Goal: Information Seeking & Learning: Find specific fact

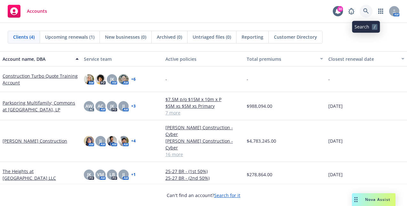
click at [365, 7] on link at bounding box center [365, 11] width 13 height 13
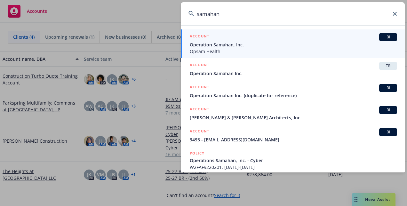
type input "samahan"
click at [324, 41] on div "ACCOUNT BI" at bounding box center [293, 37] width 207 height 8
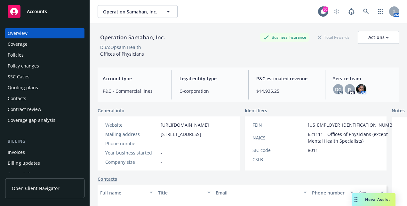
scroll to position [221, 0]
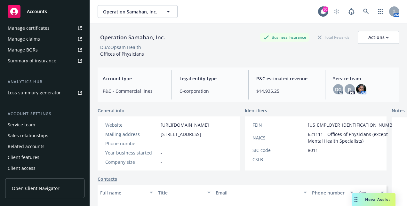
click at [24, 123] on div "Service team" at bounding box center [21, 125] width 27 height 10
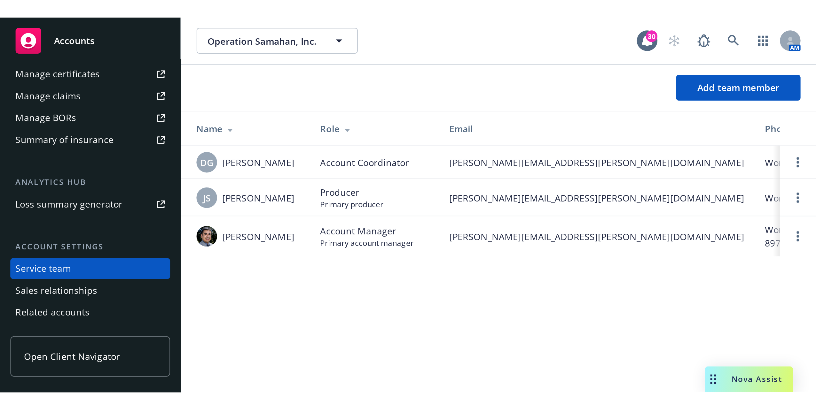
scroll to position [17, 0]
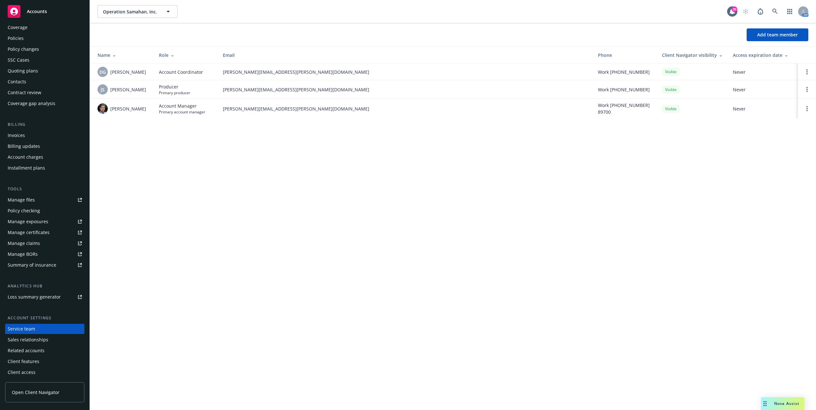
click at [46, 12] on span "Accounts" at bounding box center [37, 11] width 20 height 5
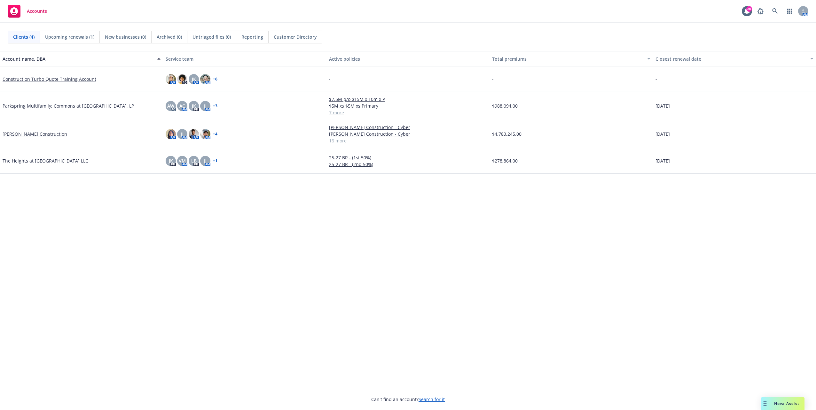
click at [406, 206] on span "Nova Assist" at bounding box center [786, 403] width 25 height 5
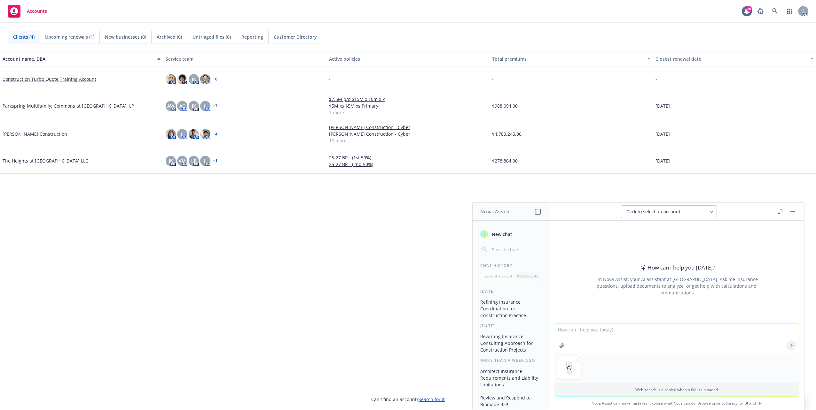
click at [406, 206] on textarea at bounding box center [676, 338] width 245 height 29
drag, startPoint x: 735, startPoint y: 331, endPoint x: 694, endPoint y: 332, distance: 40.6
click at [406, 206] on textarea "Can you help me review this msa with a design professional and point out any ow…" at bounding box center [676, 338] width 245 height 30
drag, startPoint x: 747, startPoint y: 330, endPoint x: 719, endPoint y: 331, distance: 28.1
click at [406, 206] on textarea "Can you help me review this msa with a design professional and point out any ow…" at bounding box center [676, 338] width 245 height 30
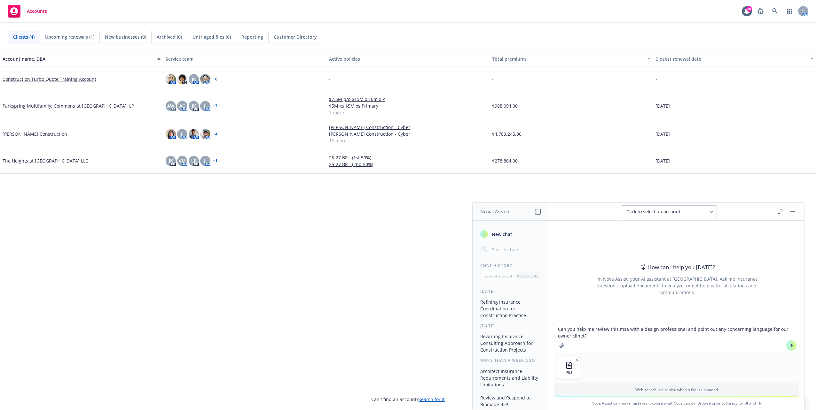
type textarea "Can you help me review this msa with a design professional and point out any co…"
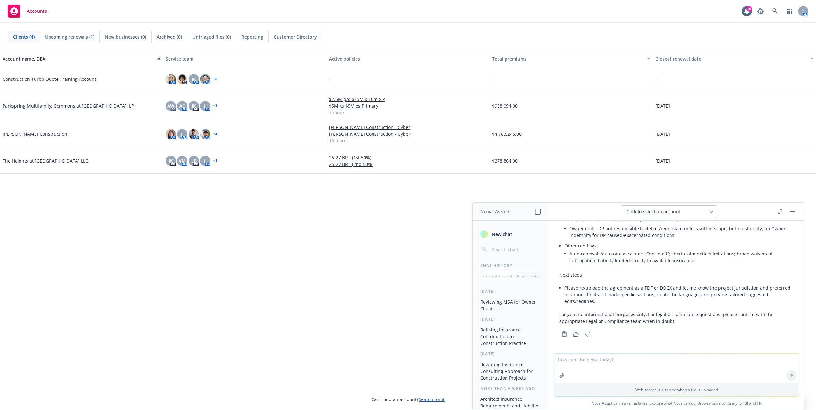
scroll to position [710, 0]
click at [406, 206] on div at bounding box center [790, 345] width 15 height 15
click at [406, 206] on textarea at bounding box center [676, 338] width 245 height 29
type textarea "pdf attached"
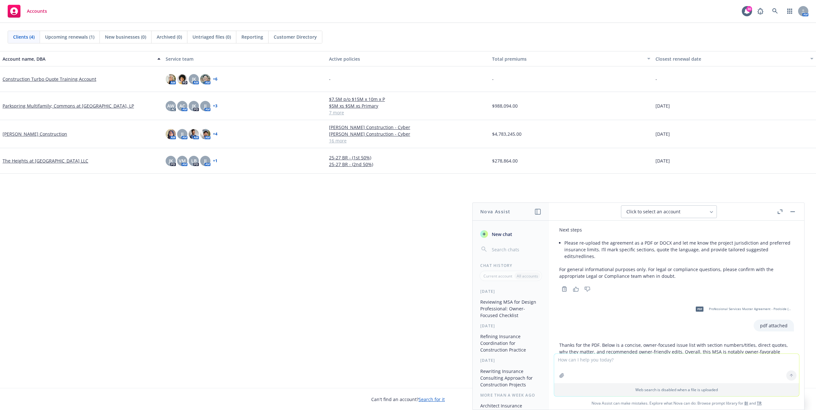
scroll to position [813, 0]
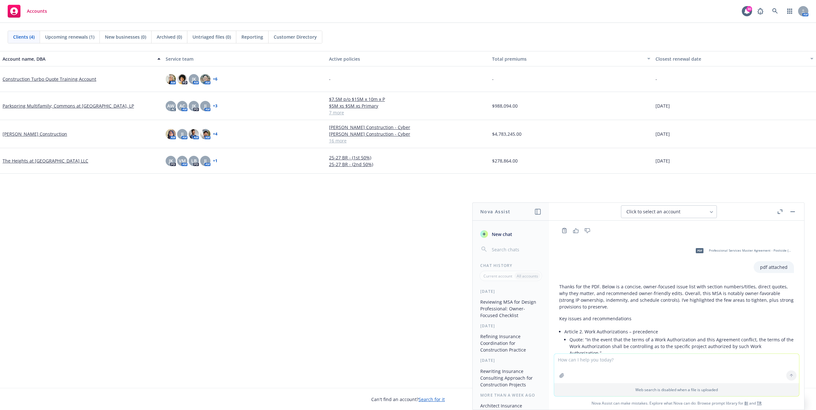
click at [406, 206] on icon "button" at bounding box center [779, 212] width 5 height 4
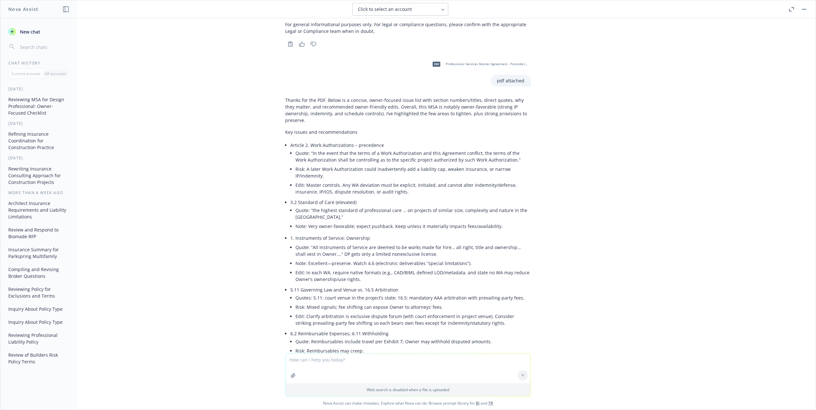
scroll to position [721, 0]
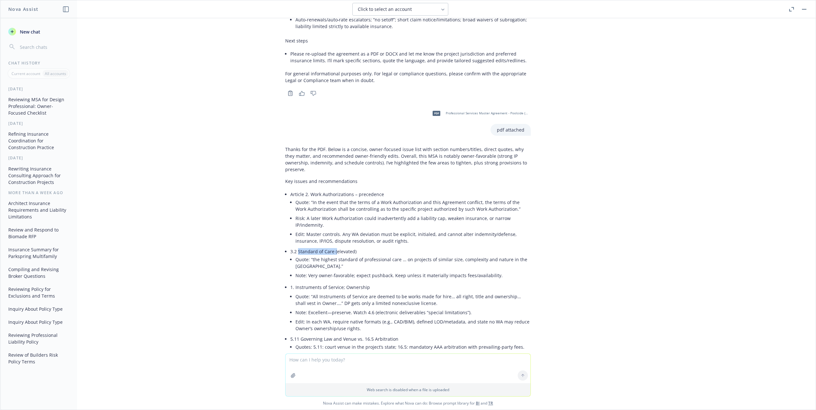
drag, startPoint x: 293, startPoint y: 223, endPoint x: 331, endPoint y: 221, distance: 38.1
click at [331, 206] on p "3.2 Standard of Care (elevated)" at bounding box center [410, 251] width 240 height 7
drag, startPoint x: 300, startPoint y: 205, endPoint x: 303, endPoint y: 208, distance: 4.8
click at [300, 206] on li "Edit: Master controls. Any WA deviation must be explicit, initialed, and cannot…" at bounding box center [412, 238] width 235 height 16
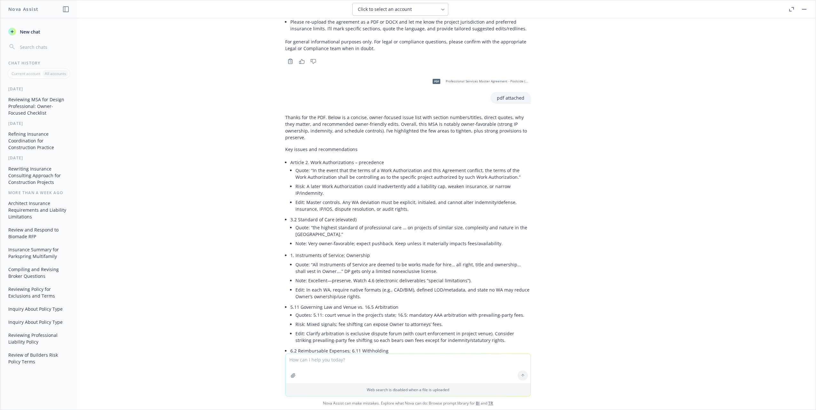
scroll to position [785, 0]
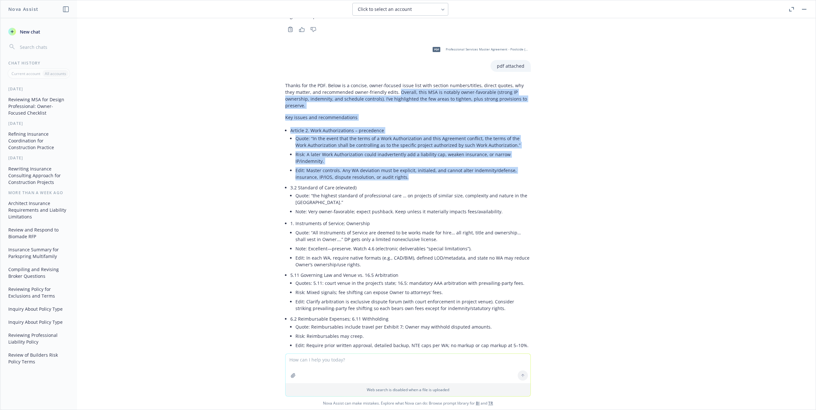
drag, startPoint x: 383, startPoint y: 72, endPoint x: 522, endPoint y: 156, distance: 162.5
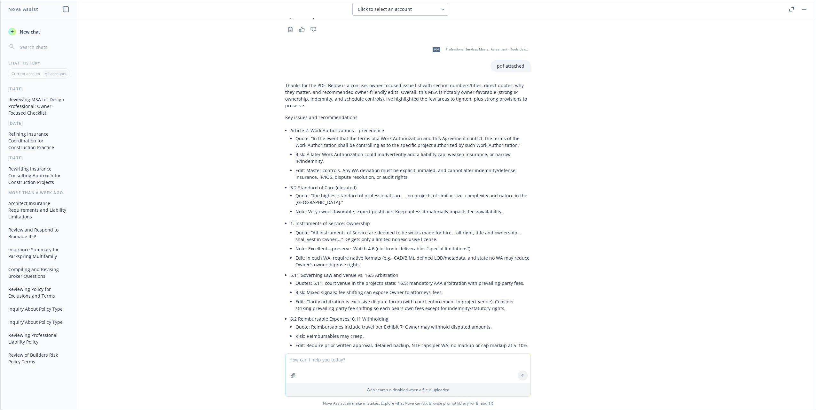
click at [315, 191] on li "Quote: “the highest standard of professional care … on projects of similar size…" at bounding box center [412, 199] width 235 height 16
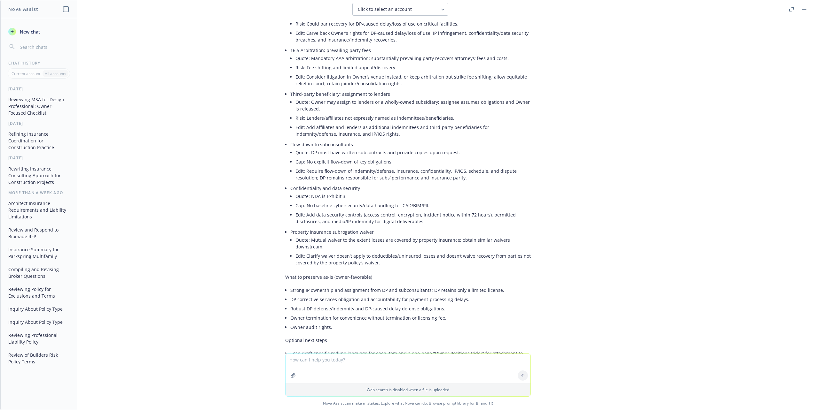
scroll to position [1488, 0]
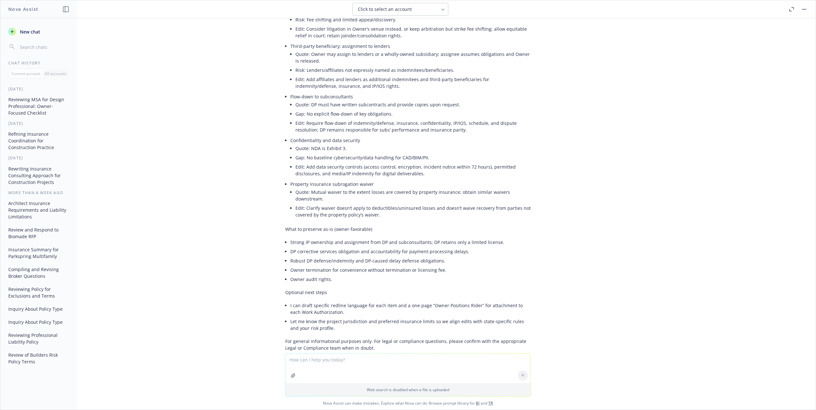
click at [219, 206] on div "doc Professional Services Master Agreement - Poolside (HB [DATE]) CK 9-9 clean.…" at bounding box center [407, 186] width 815 height 336
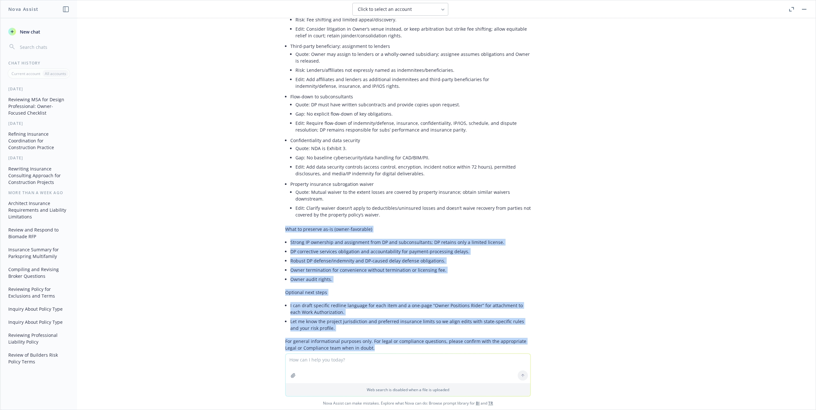
drag, startPoint x: 364, startPoint y: 322, endPoint x: 270, endPoint y: 210, distance: 146.3
click at [270, 206] on div "doc Professional Services Master Agreement - Poolside (HB [DATE]) CK 9-9 clean.…" at bounding box center [407, 186] width 815 height 336
drag, startPoint x: 270, startPoint y: 210, endPoint x: 224, endPoint y: 227, distance: 48.3
click at [224, 206] on div "doc Professional Services Master Agreement - Poolside (HB [DATE]) CK 9-9 clean.…" at bounding box center [407, 186] width 815 height 336
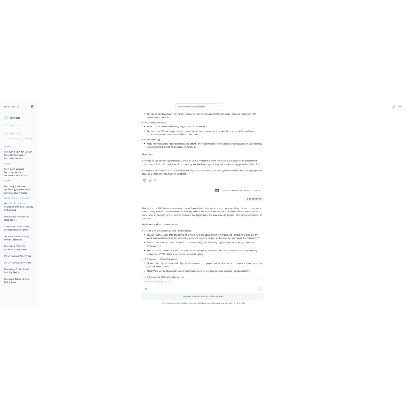
scroll to position [721, 0]
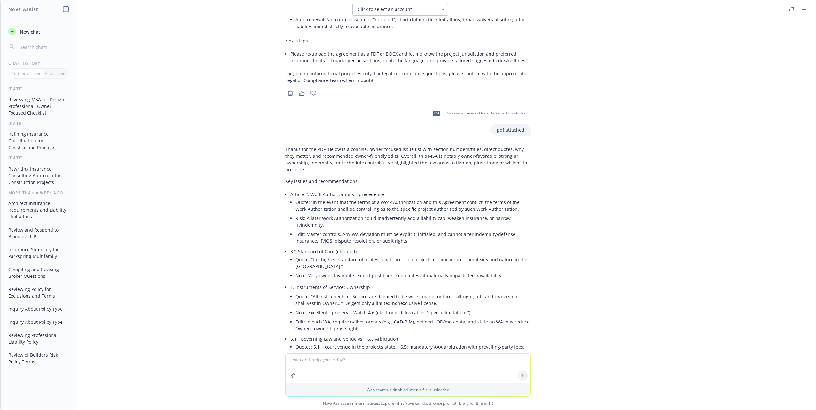
click at [406, 111] on span "pdf" at bounding box center [436, 113] width 8 height 5
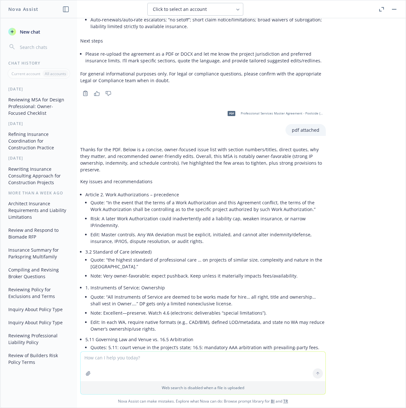
click at [374, 184] on div "doc Professional Services Master Agreement - Poolside (HB [DATE]) CK 9-9 clean.…" at bounding box center [202, 184] width 405 height 333
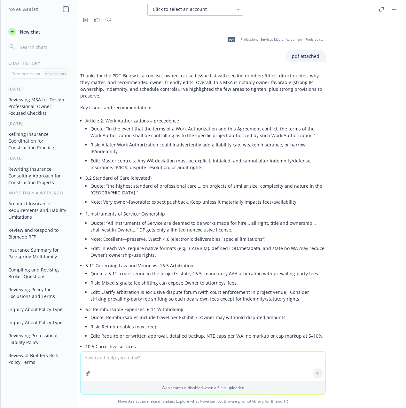
scroll to position [785, 0]
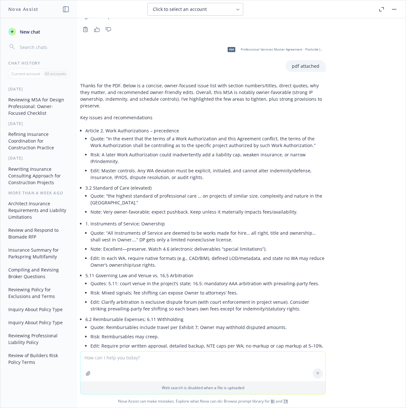
drag, startPoint x: 172, startPoint y: 173, endPoint x: 153, endPoint y: 173, distance: 18.9
click at [171, 191] on li "Quote: “the highest standard of professional care … on projects of similar size…" at bounding box center [207, 199] width 235 height 16
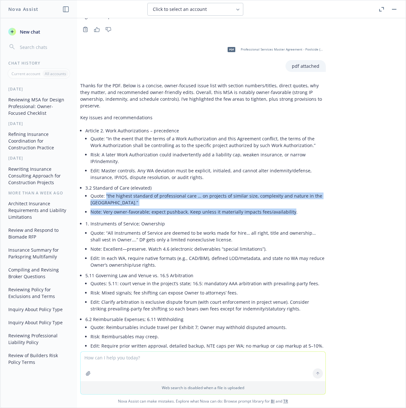
drag, startPoint x: 101, startPoint y: 168, endPoint x: 284, endPoint y: 190, distance: 183.5
click at [284, 190] on li "3.2 Standard of Care (elevated) Quote: “the highest standard of professional ca…" at bounding box center [205, 200] width 240 height 35
drag, startPoint x: 284, startPoint y: 190, endPoint x: 265, endPoint y: 183, distance: 19.3
copy ul "“the highest standard of professional care … on projects of similar size, compl…"
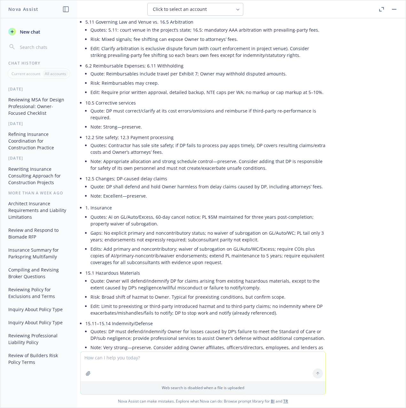
scroll to position [1041, 0]
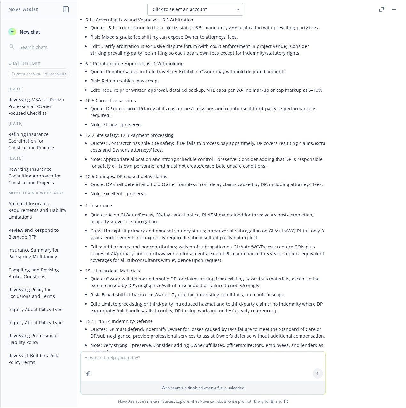
click at [80, 174] on div "Thanks for the PDF. Below is a concise, owner-focused issue list with section n…" at bounding box center [202, 313] width 245 height 978
click at [87, 173] on p "12.5 Changes; DP-caused delay claims" at bounding box center [205, 176] width 240 height 7
drag, startPoint x: 215, startPoint y: 161, endPoint x: 220, endPoint y: 160, distance: 5.5
click at [217, 180] on li "Quote: DP shall defend and hold Owner harmless from delay claims caused by DP, …" at bounding box center [207, 184] width 235 height 9
drag, startPoint x: 314, startPoint y: 156, endPoint x: 135, endPoint y: 159, distance: 178.7
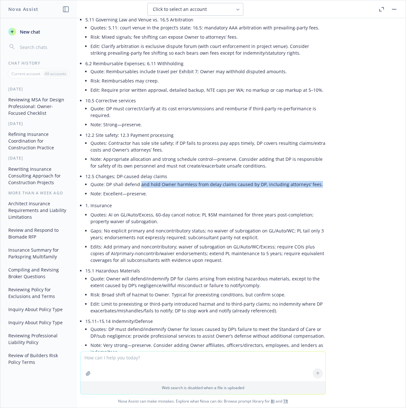
click at [135, 180] on li "Quote: DP shall defend and hold Owner harmless from delay claims caused by DP, …" at bounding box center [207, 184] width 235 height 9
copy li "and hold Owner harmless from delay claims caused by DP, including attorneys’ fe…"
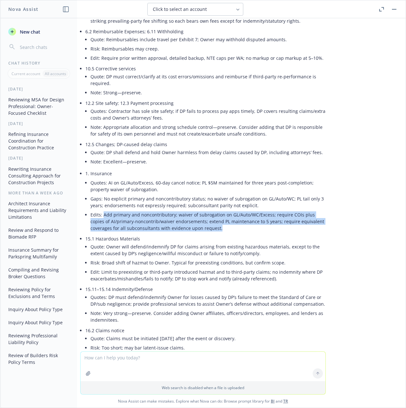
drag, startPoint x: 99, startPoint y: 187, endPoint x: 196, endPoint y: 204, distance: 98.5
click at [196, 206] on li "Edits: Add primary and noncontributory; waiver of subrogation on GL/Auto/WC/Exc…" at bounding box center [207, 221] width 235 height 23
drag, startPoint x: 196, startPoint y: 204, endPoint x: 181, endPoint y: 198, distance: 16.3
copy li "Add primary and noncontributory; waiver of subrogation on GL/Auto/WC/Excess; re…"
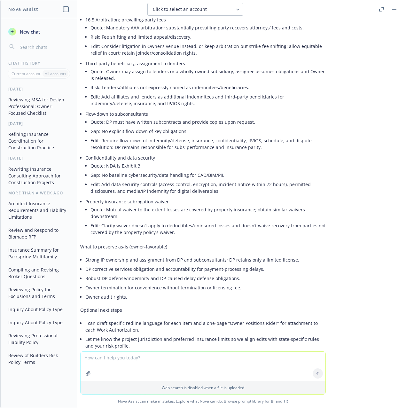
scroll to position [1491, 0]
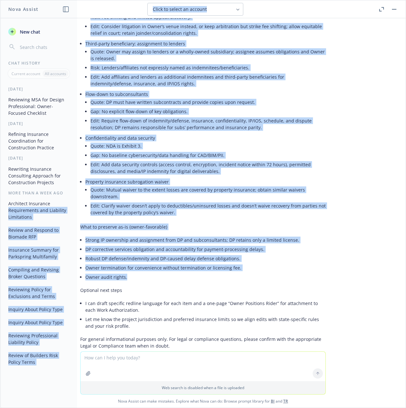
drag, startPoint x: 132, startPoint y: 255, endPoint x: 76, endPoint y: 200, distance: 78.0
click at [76, 200] on div "Nova Assist New chat Chat History Current account All accounts [DATE] Reviewing…" at bounding box center [203, 204] width 406 height 408
drag, startPoint x: 76, startPoint y: 200, endPoint x: 105, endPoint y: 215, distance: 32.3
click at [105, 206] on li "Strong IP ownership and assignment from DP and subconsultants; DP retains only …" at bounding box center [205, 239] width 240 height 9
click at [146, 206] on li "Robust DP defense/indemnity and DP-caused delay defense obligations." at bounding box center [205, 258] width 240 height 9
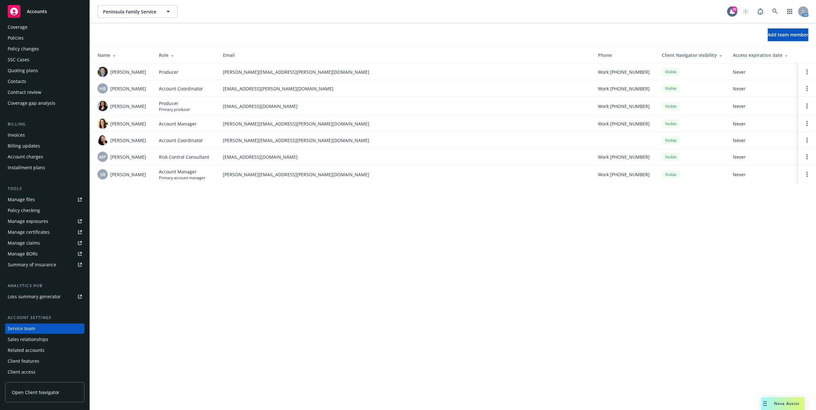
scroll to position [17, 0]
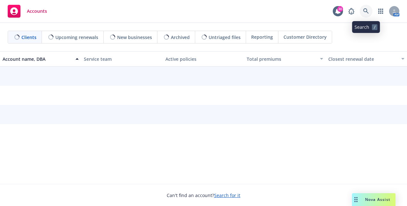
click at [363, 12] on icon at bounding box center [366, 11] width 6 height 6
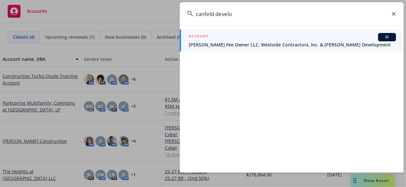
drag, startPoint x: 299, startPoint y: 16, endPoint x: 196, endPoint y: 19, distance: 102.3
click at [196, 19] on input "canfeld develo" at bounding box center [292, 13] width 224 height 23
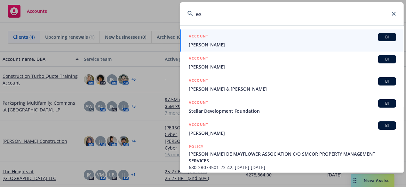
type input "e"
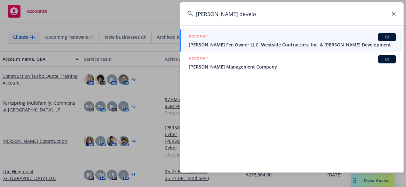
type input "canfield develo"
click at [346, 38] on div "ACCOUNT BI" at bounding box center [292, 37] width 207 height 8
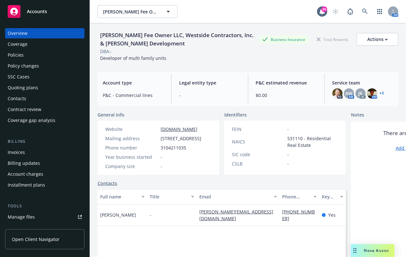
click at [21, 55] on div "Policies" at bounding box center [16, 55] width 16 height 10
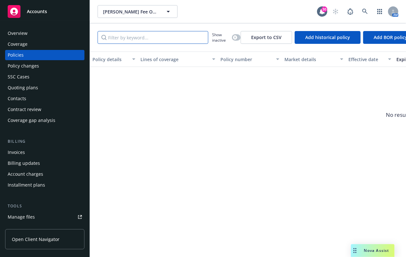
click at [156, 41] on input "Filter by keyword..." at bounding box center [152, 37] width 111 height 13
paste input "S0025GL002258"
click at [175, 34] on input "S0025GL002258" at bounding box center [152, 37] width 111 height 13
type input "S0025GL002258"
click at [170, 39] on input "S0025GL002258" at bounding box center [152, 37] width 111 height 13
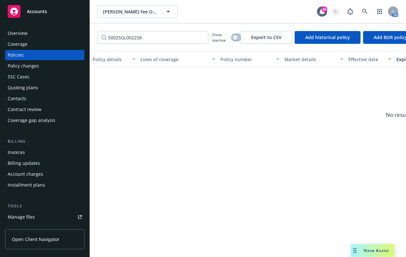
click at [236, 36] on div "button" at bounding box center [235, 37] width 4 height 4
click at [166, 41] on input "S0025GL002258" at bounding box center [152, 37] width 111 height 13
drag, startPoint x: 164, startPoint y: 38, endPoint x: 86, endPoint y: 38, distance: 78.6
click at [86, 38] on div "Accounts Overview Coverage Policies Policy changes SSC Cases Quoting plans Cont…" at bounding box center [203, 128] width 406 height 257
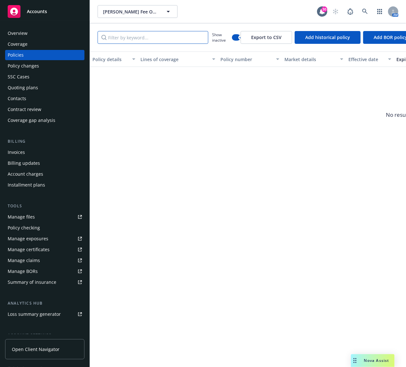
click at [118, 35] on input "Filter by keyword..." at bounding box center [152, 37] width 111 height 13
paste input "S0025GL002258"
type input "S0025GL002258"
click at [237, 37] on button "button" at bounding box center [236, 37] width 9 height 6
click at [146, 39] on input "S0025GL002258" at bounding box center [152, 37] width 111 height 13
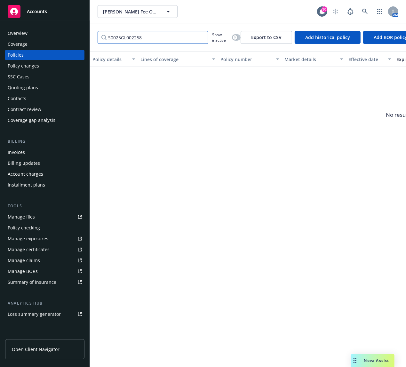
click at [204, 39] on input "S0025GL002258" at bounding box center [152, 37] width 111 height 13
click at [50, 52] on div "Policies" at bounding box center [45, 55] width 74 height 10
click at [38, 65] on div "Policy changes" at bounding box center [45, 66] width 74 height 10
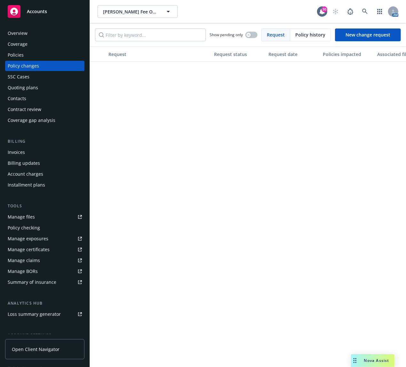
click at [35, 53] on div "Policies" at bounding box center [45, 55] width 74 height 10
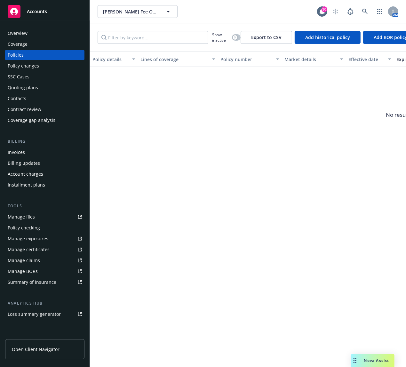
click at [46, 40] on div "Coverage" at bounding box center [45, 44] width 74 height 10
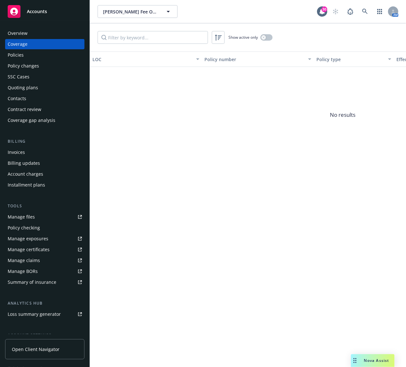
click at [44, 35] on div "Overview" at bounding box center [45, 33] width 74 height 10
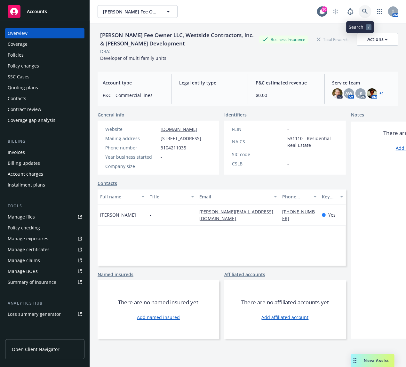
click at [362, 12] on icon at bounding box center [365, 12] width 6 height 6
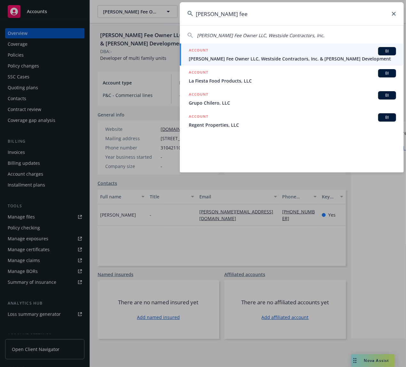
type input "blosser fee"
click at [369, 49] on div "ACCOUNT BI" at bounding box center [292, 51] width 207 height 8
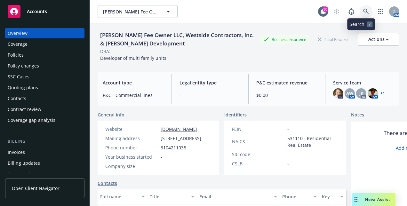
click at [360, 8] on link at bounding box center [365, 11] width 13 height 13
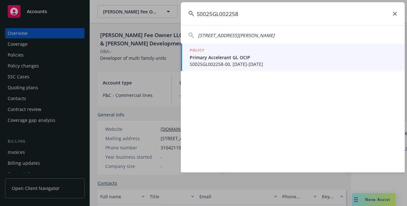
type input "S0025GL002258"
click at [249, 59] on span "Primary Accelerant GL OCIP" at bounding box center [293, 57] width 207 height 7
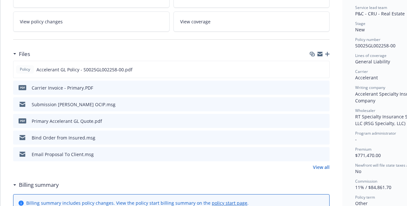
scroll to position [96, 0]
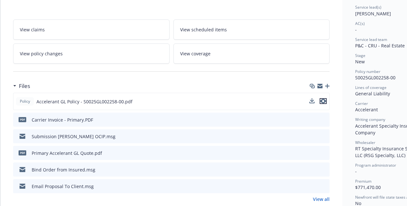
click at [326, 100] on icon "preview file" at bounding box center [323, 101] width 6 height 4
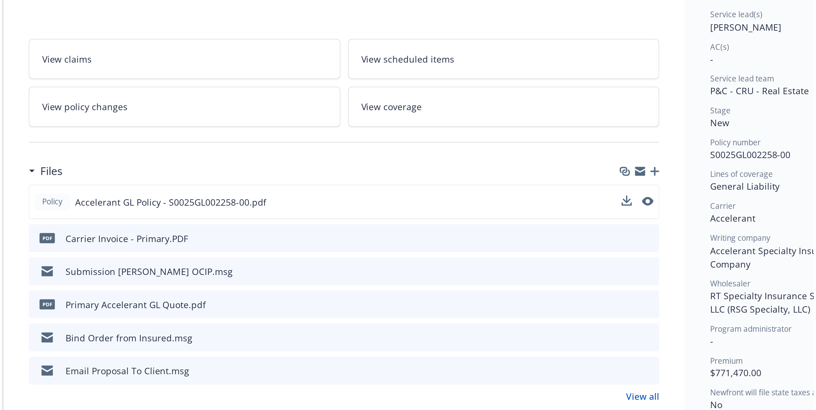
scroll to position [32, 0]
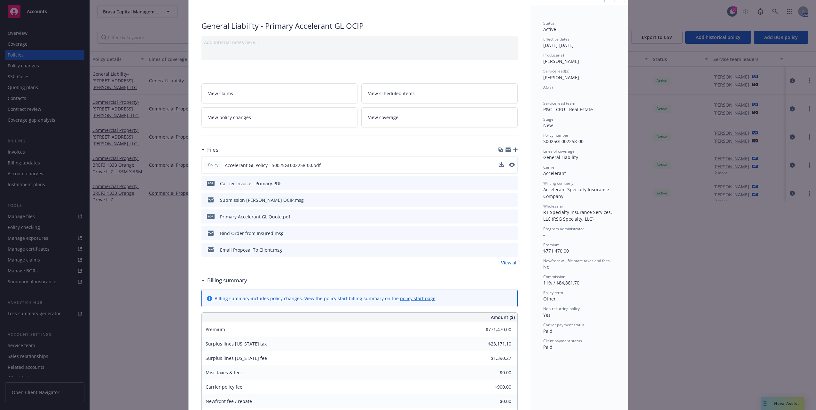
click at [159, 206] on div "Policy General Liability - Primary Accelerant GL OCIP Add internal notes here..…" at bounding box center [408, 205] width 816 height 410
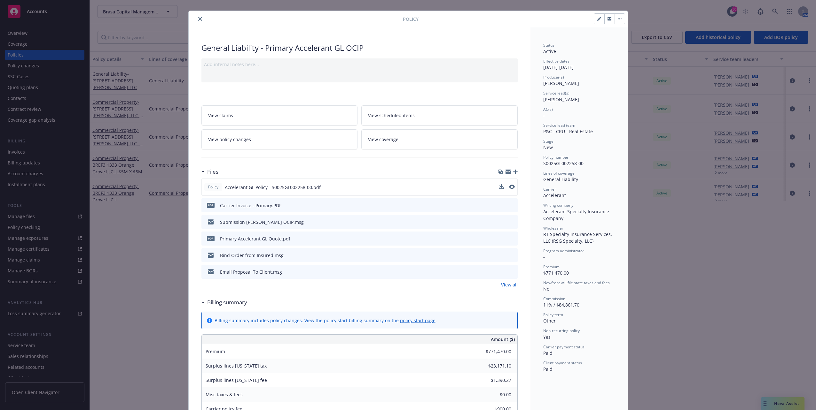
scroll to position [0, 0]
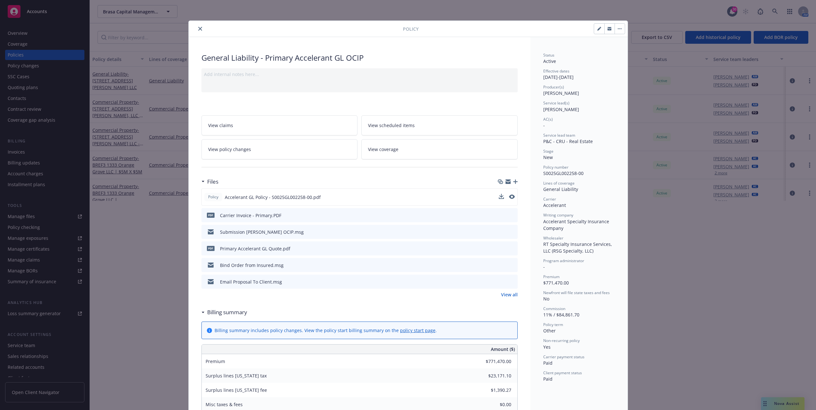
click at [200, 29] on button "close" at bounding box center [200, 29] width 8 height 8
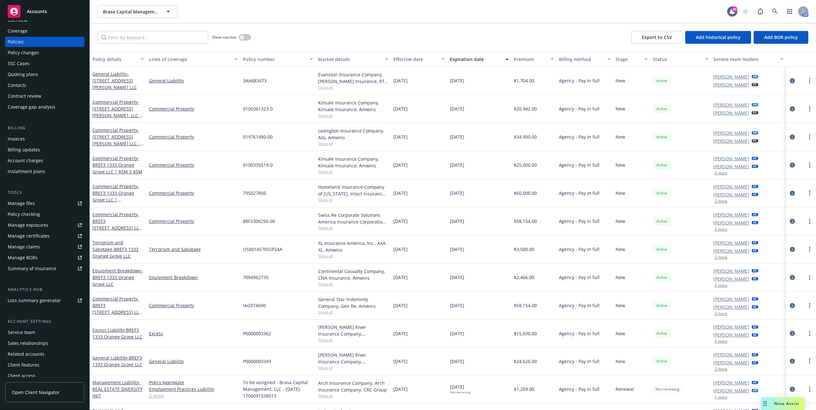
scroll to position [17, 0]
click at [27, 27] on div "Coverage" at bounding box center [45, 27] width 74 height 10
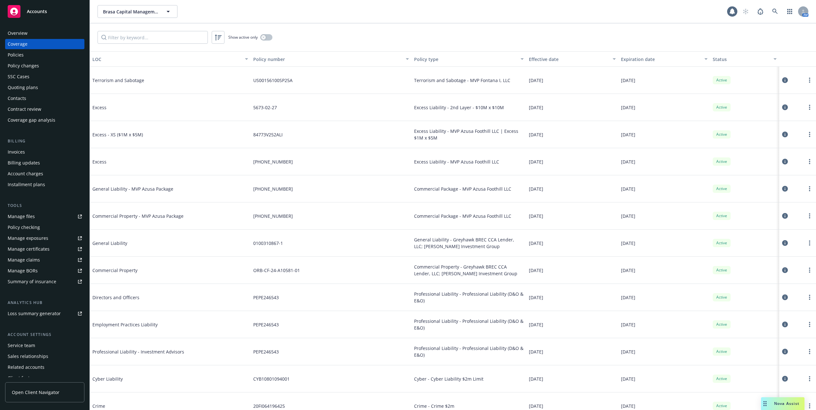
click at [44, 36] on div "Overview" at bounding box center [45, 33] width 74 height 10
